Goal: Find specific page/section: Find specific page/section

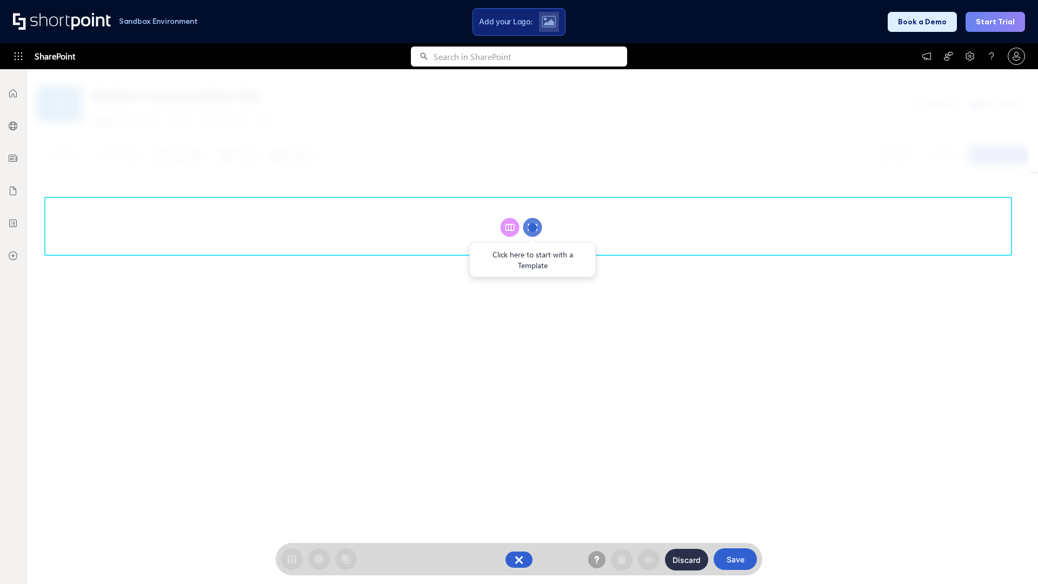
click at [533, 227] on circle at bounding box center [532, 227] width 19 height 19
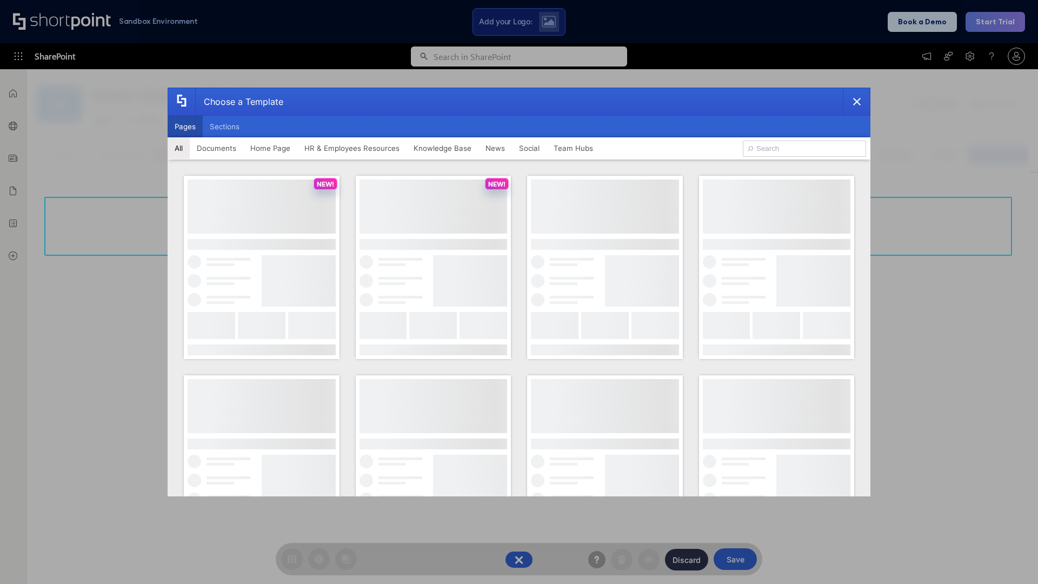
click at [185, 127] on button "Pages" at bounding box center [185, 127] width 35 height 22
type input "Documents 1"
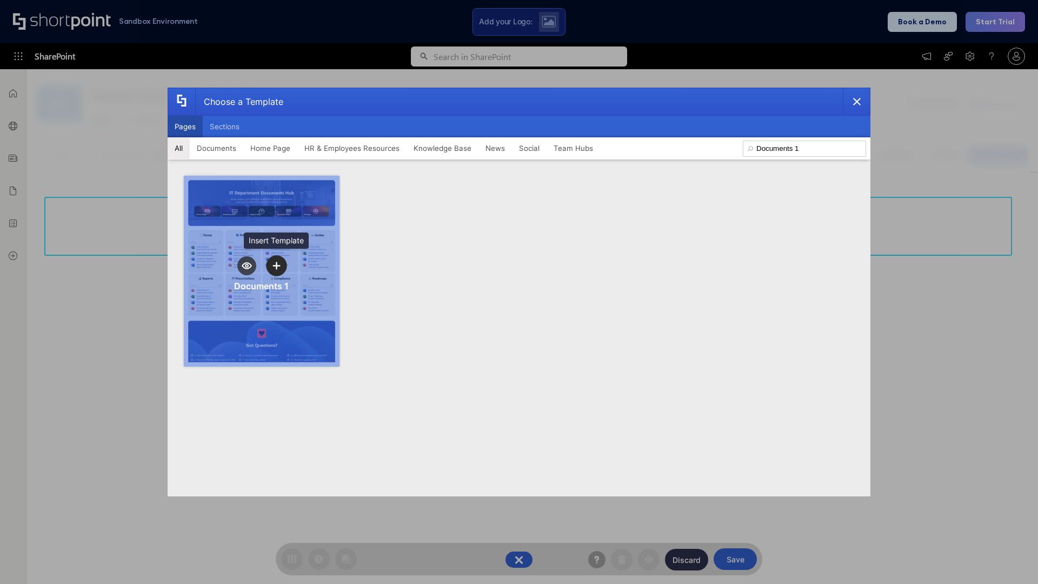
click at [276, 266] on icon "template selector" at bounding box center [277, 266] width 8 height 8
